Goal: Task Accomplishment & Management: Use online tool/utility

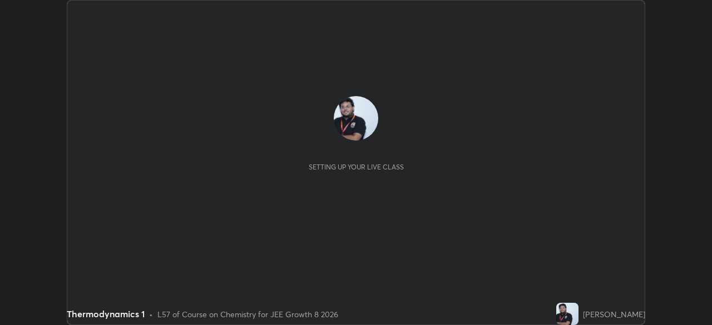
scroll to position [325, 712]
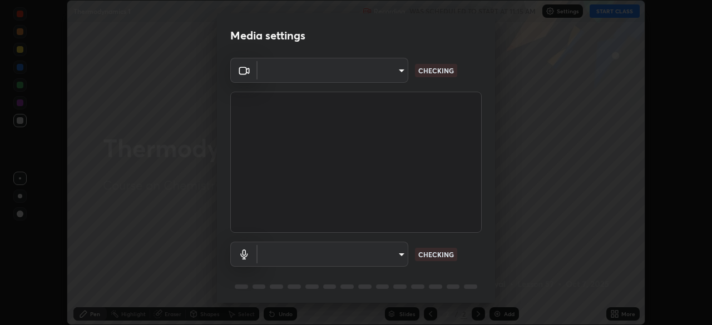
type input "fe2eda5321be6bfb45085b01def2d177fc83f1374430a0b32a6c530ce3caa1ed"
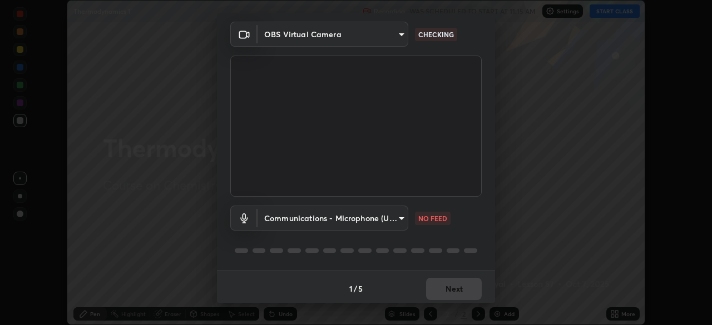
scroll to position [40, 0]
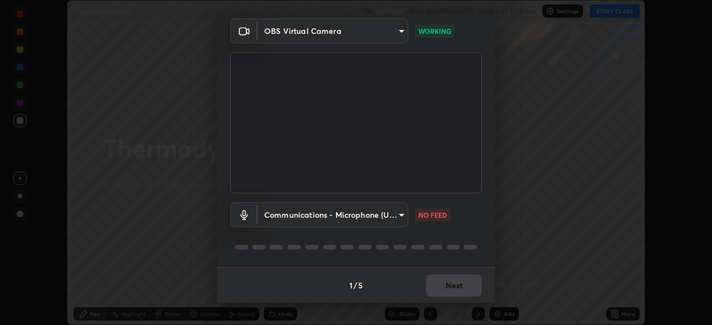
click at [287, 214] on body "Erase all Thermodynamics 1 Recording WAS SCHEDULED TO START AT 11:15 AM Setting…" at bounding box center [356, 162] width 712 height 325
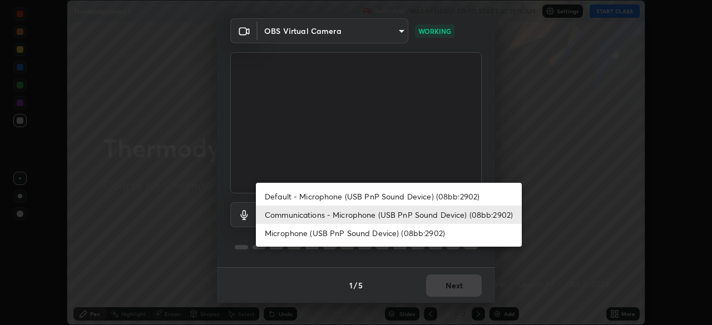
click at [251, 258] on div at bounding box center [356, 162] width 712 height 325
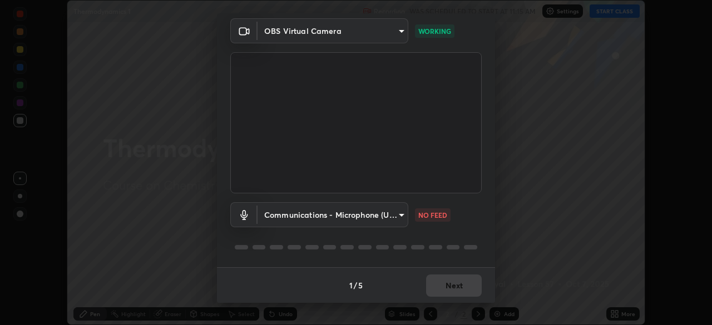
click at [283, 214] on body "Erase all Thermodynamics 1 Recording WAS SCHEDULED TO START AT 11:15 AM Setting…" at bounding box center [356, 162] width 712 height 325
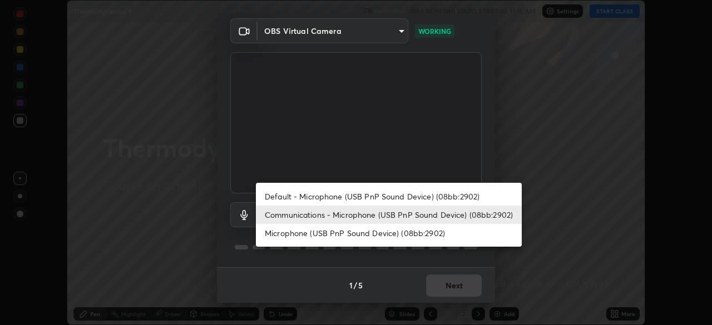
click at [280, 194] on li "Default - Microphone (USB PnP Sound Device) (08bb:2902)" at bounding box center [389, 196] width 266 height 18
type input "default"
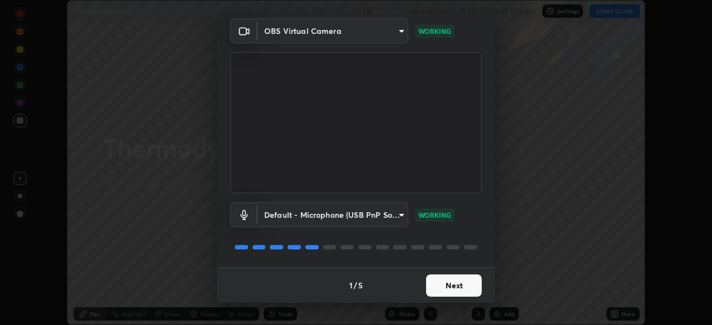
click at [455, 290] on button "Next" at bounding box center [454, 286] width 56 height 22
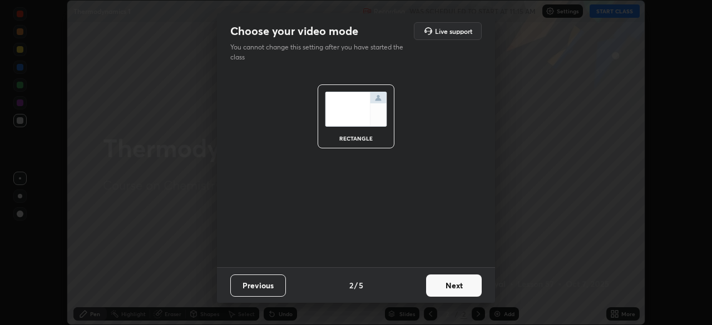
scroll to position [0, 0]
click at [455, 290] on button "Next" at bounding box center [454, 286] width 56 height 22
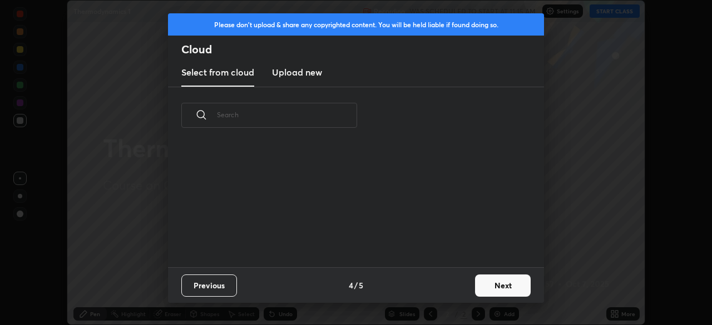
click at [497, 290] on button "Next" at bounding box center [503, 286] width 56 height 22
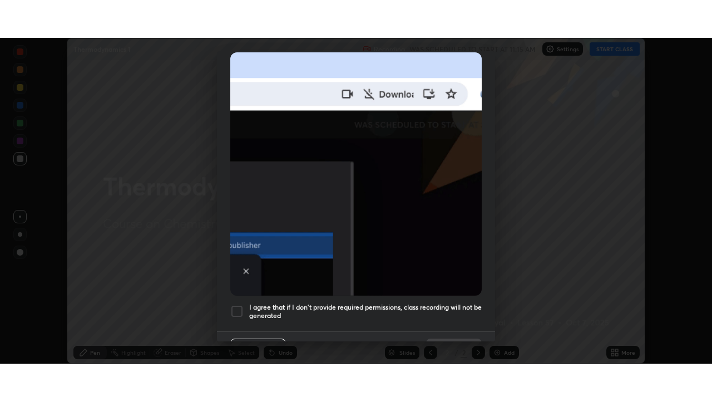
scroll to position [266, 0]
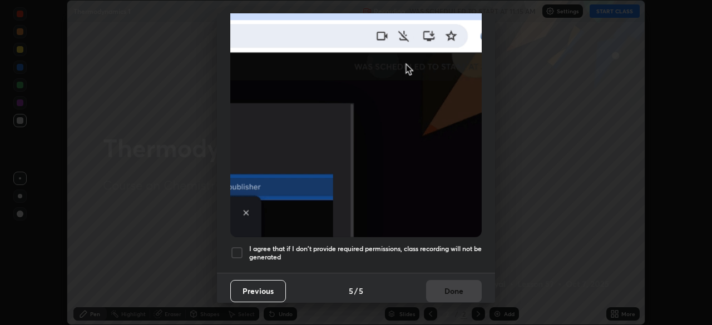
click at [239, 246] on div at bounding box center [236, 252] width 13 height 13
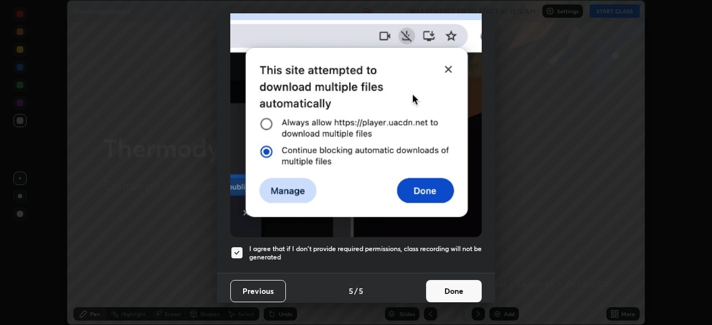
click at [447, 290] on button "Done" at bounding box center [454, 291] width 56 height 22
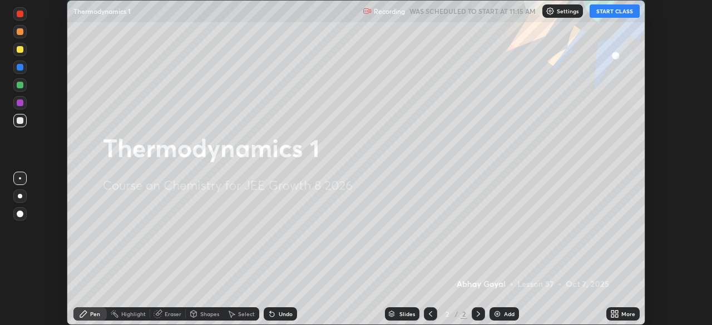
click at [610, 12] on button "START CLASS" at bounding box center [615, 10] width 50 height 13
click at [621, 314] on div "More" at bounding box center [628, 315] width 14 height 6
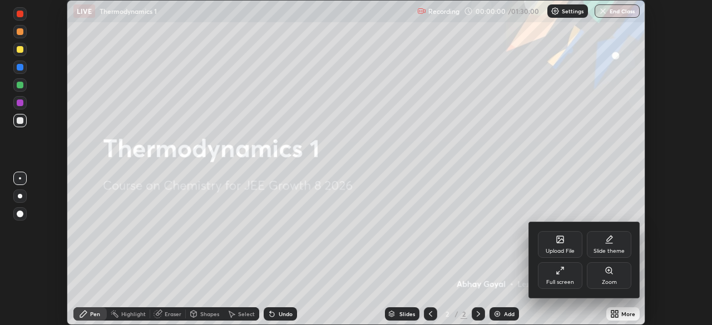
click at [563, 273] on icon at bounding box center [560, 270] width 9 height 9
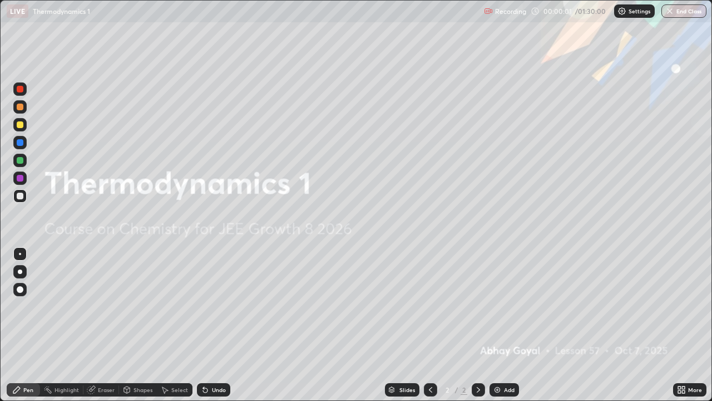
scroll to position [401, 712]
click at [509, 325] on div "Add" at bounding box center [509, 390] width 11 height 6
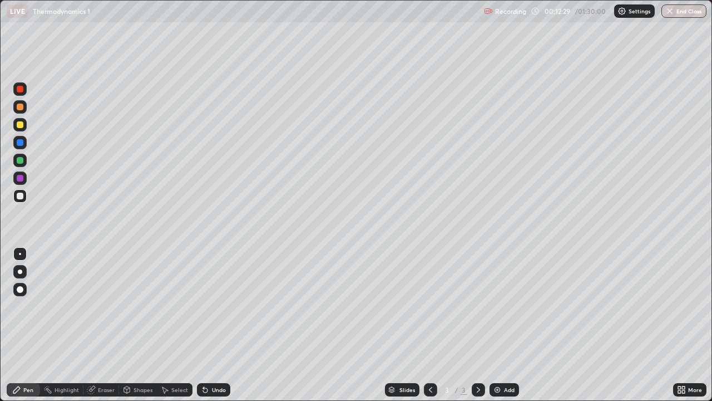
click at [18, 159] on div at bounding box center [20, 160] width 7 height 7
click at [213, 325] on div "Undo" at bounding box center [213, 389] width 33 height 13
click at [212, 325] on div "Undo" at bounding box center [219, 390] width 14 height 6
click at [509, 325] on div "Add" at bounding box center [509, 390] width 11 height 6
click at [20, 197] on div at bounding box center [20, 195] width 7 height 7
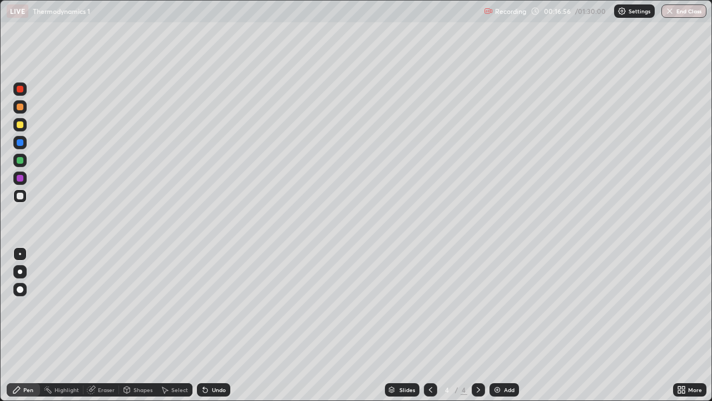
click at [506, 325] on div "Add" at bounding box center [504, 389] width 29 height 13
click at [500, 325] on img at bounding box center [497, 389] width 9 height 9
click at [20, 106] on div at bounding box center [20, 106] width 7 height 7
click at [207, 325] on icon at bounding box center [205, 389] width 9 height 9
click at [212, 325] on div "Undo" at bounding box center [219, 390] width 14 height 6
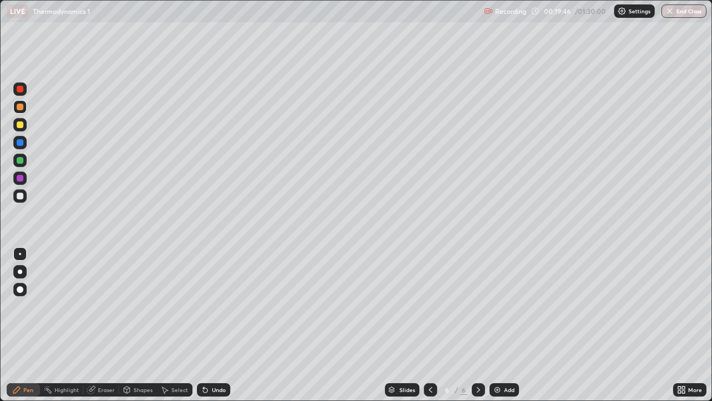
click at [23, 201] on div at bounding box center [19, 195] width 13 height 13
click at [22, 162] on div at bounding box center [20, 160] width 7 height 7
click at [503, 325] on div "Add" at bounding box center [504, 389] width 29 height 13
click at [20, 196] on div at bounding box center [20, 195] width 7 height 7
click at [19, 126] on div at bounding box center [20, 124] width 7 height 7
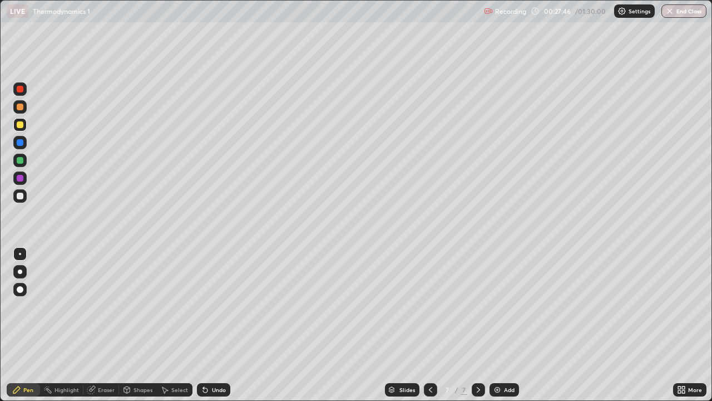
click at [20, 198] on div at bounding box center [20, 195] width 7 height 7
click at [17, 126] on div at bounding box center [20, 124] width 7 height 7
click at [21, 142] on div at bounding box center [20, 142] width 7 height 7
click at [22, 182] on div at bounding box center [19, 177] width 13 height 13
click at [22, 193] on div at bounding box center [20, 195] width 7 height 7
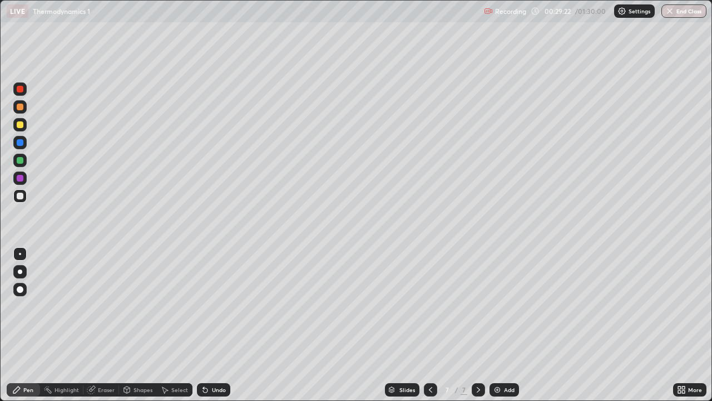
click at [20, 176] on div at bounding box center [20, 178] width 7 height 7
click at [215, 325] on div "Undo" at bounding box center [213, 389] width 33 height 13
click at [218, 325] on div "Undo" at bounding box center [219, 390] width 14 height 6
click at [219, 325] on div "Undo" at bounding box center [219, 390] width 14 height 6
click at [511, 325] on div "Add" at bounding box center [509, 390] width 11 height 6
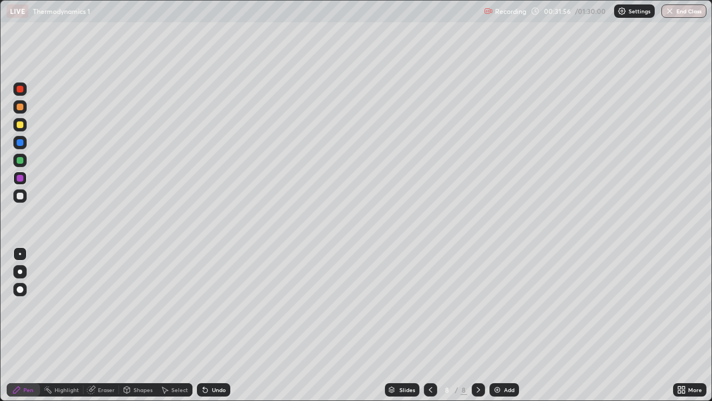
click at [20, 196] on div at bounding box center [20, 195] width 7 height 7
click at [506, 325] on div "Add" at bounding box center [509, 390] width 11 height 6
click at [216, 325] on div "Undo" at bounding box center [219, 390] width 14 height 6
click at [213, 325] on div "Undo" at bounding box center [219, 390] width 14 height 6
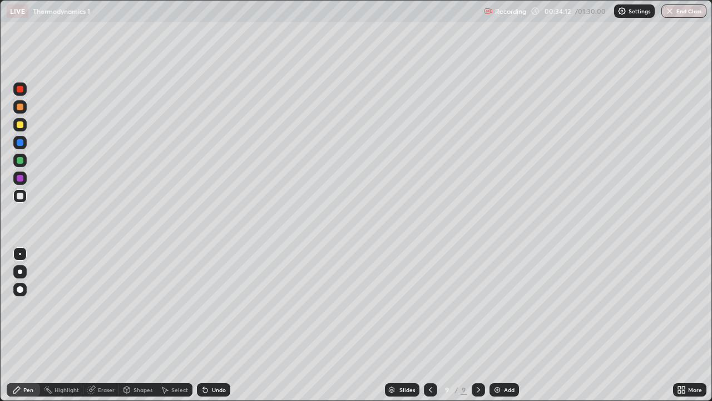
click at [212, 325] on div "Undo" at bounding box center [219, 390] width 14 height 6
click at [210, 325] on div "Undo" at bounding box center [213, 389] width 33 height 13
click at [209, 325] on div "Undo" at bounding box center [213, 389] width 33 height 13
click at [208, 325] on icon at bounding box center [205, 389] width 9 height 9
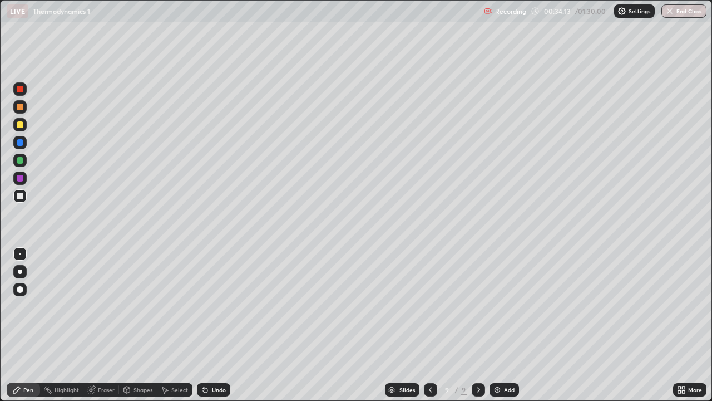
click at [209, 325] on div "Undo" at bounding box center [213, 389] width 33 height 13
click at [212, 325] on div "Undo" at bounding box center [219, 390] width 14 height 6
click at [210, 325] on div "Undo" at bounding box center [213, 389] width 33 height 13
click at [208, 325] on div "Undo" at bounding box center [213, 389] width 33 height 13
click at [505, 325] on div "Add" at bounding box center [509, 390] width 11 height 6
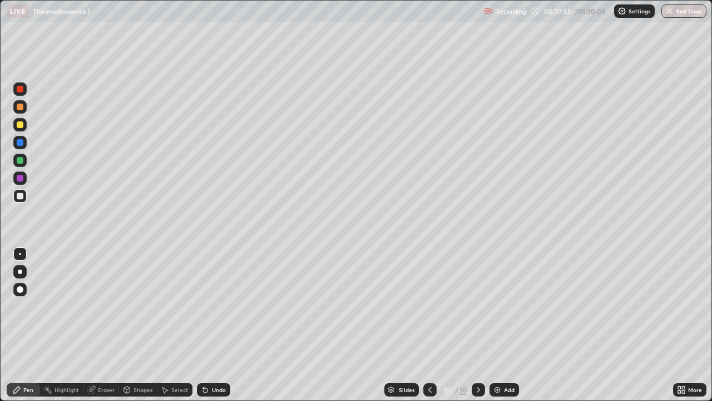
click at [430, 325] on icon at bounding box center [429, 390] width 3 height 6
click at [429, 325] on icon at bounding box center [430, 389] width 9 height 9
click at [513, 325] on div "Add" at bounding box center [504, 389] width 29 height 13
click at [500, 325] on img at bounding box center [497, 389] width 9 height 9
click at [17, 163] on div at bounding box center [19, 160] width 13 height 13
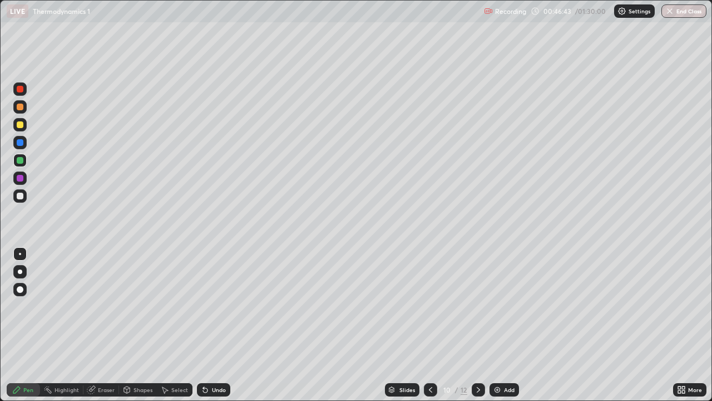
click at [219, 325] on div "Undo" at bounding box center [219, 390] width 14 height 6
click at [505, 325] on div "Add" at bounding box center [504, 389] width 29 height 13
click at [105, 325] on div "Eraser" at bounding box center [106, 390] width 17 height 6
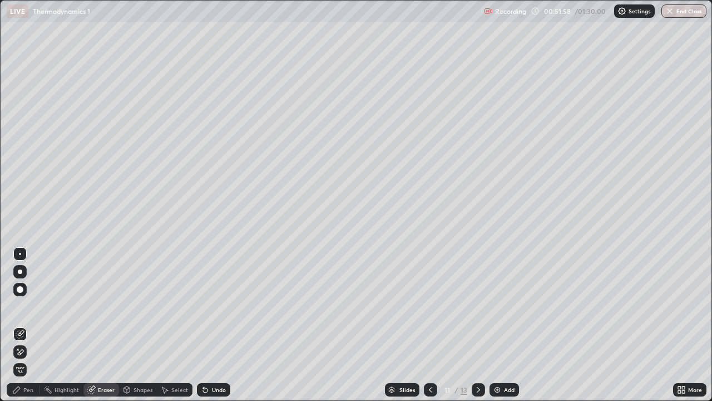
click at [32, 325] on div "Pen" at bounding box center [28, 390] width 10 height 6
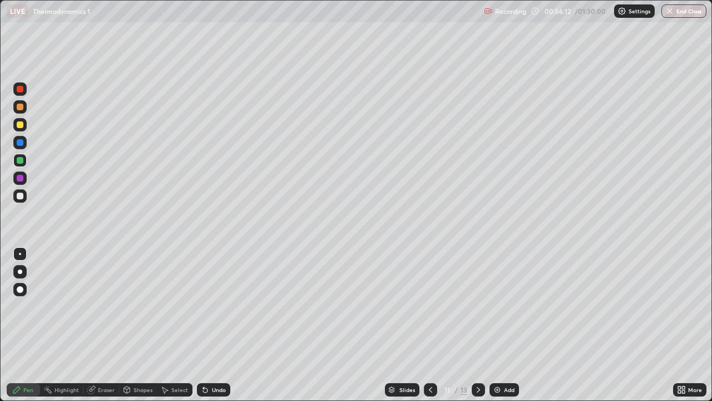
click at [509, 325] on div "Add" at bounding box center [504, 389] width 29 height 13
click at [507, 325] on div "Add" at bounding box center [509, 390] width 11 height 6
click at [23, 198] on div at bounding box center [20, 195] width 7 height 7
click at [18, 159] on div at bounding box center [20, 160] width 7 height 7
click at [504, 325] on div "Add" at bounding box center [509, 390] width 11 height 6
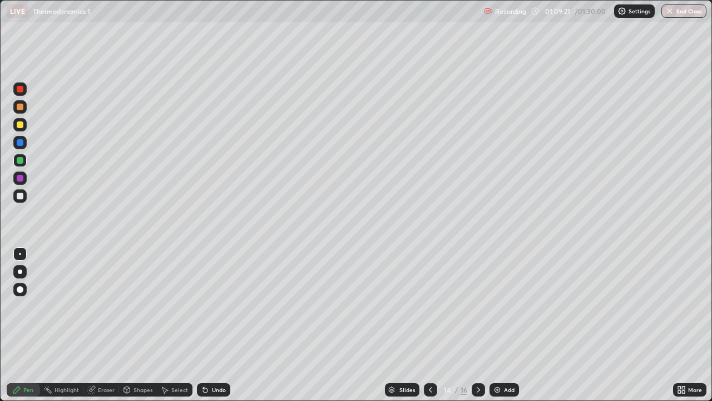
click at [495, 325] on img at bounding box center [497, 389] width 9 height 9
click at [430, 325] on icon at bounding box center [430, 389] width 9 height 9
click at [429, 325] on icon at bounding box center [430, 390] width 3 height 6
click at [474, 325] on icon at bounding box center [478, 389] width 9 height 9
click at [472, 325] on div at bounding box center [478, 389] width 13 height 13
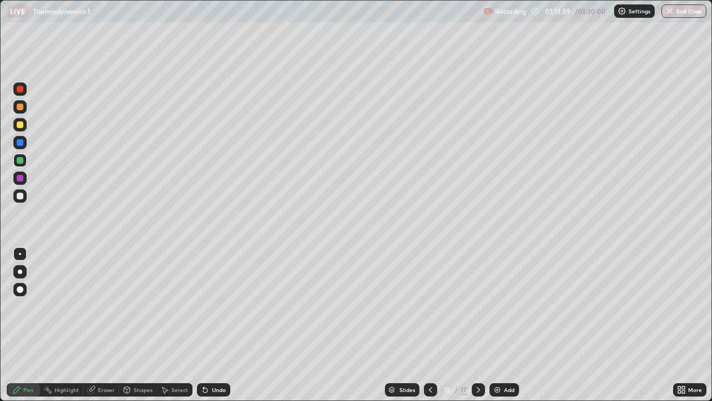
click at [510, 325] on div "Add" at bounding box center [504, 389] width 29 height 13
click at [675, 12] on button "End Class" at bounding box center [683, 10] width 45 height 13
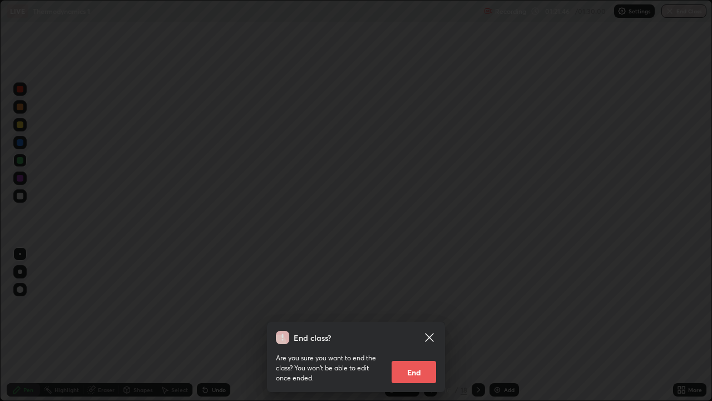
click at [421, 325] on button "End" at bounding box center [414, 372] width 45 height 22
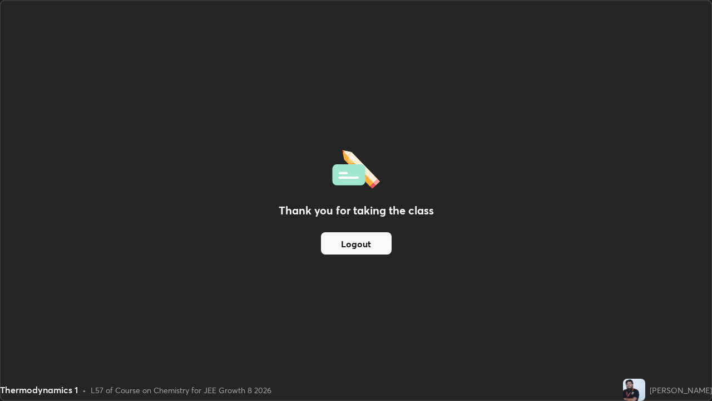
click at [382, 243] on button "Logout" at bounding box center [356, 243] width 71 height 22
